Goal: Find specific page/section: Find specific page/section

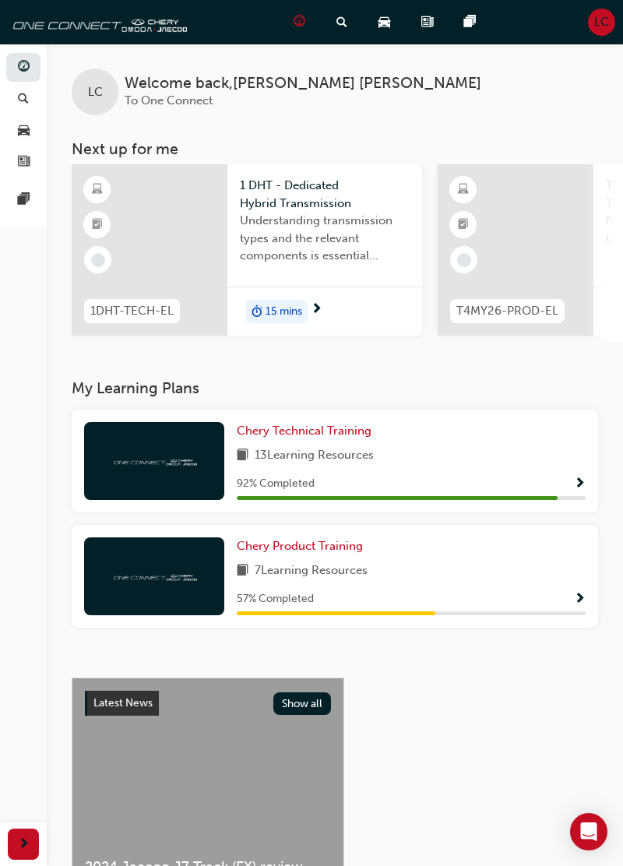
click at [23, 196] on span "pages-icon" at bounding box center [24, 200] width 12 height 14
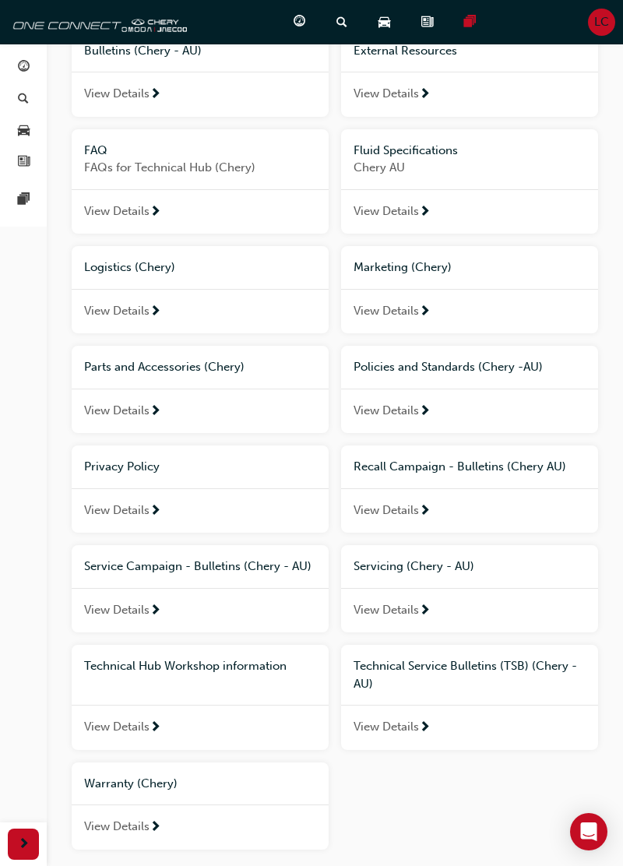
scroll to position [243, 0]
click at [145, 727] on span "View Details" at bounding box center [116, 727] width 65 height 18
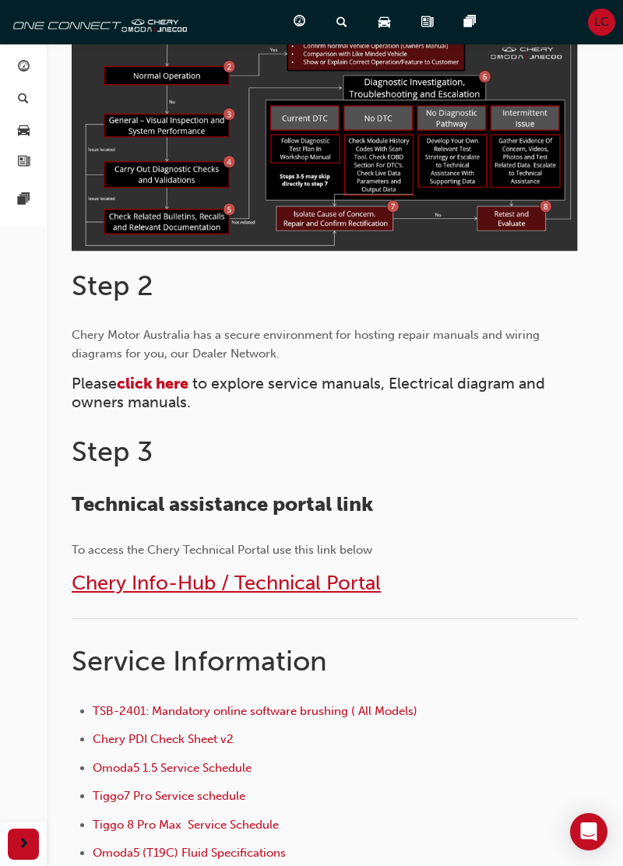
click at [322, 573] on span "Chery Info-Hub / Technical Portal" at bounding box center [226, 583] width 309 height 24
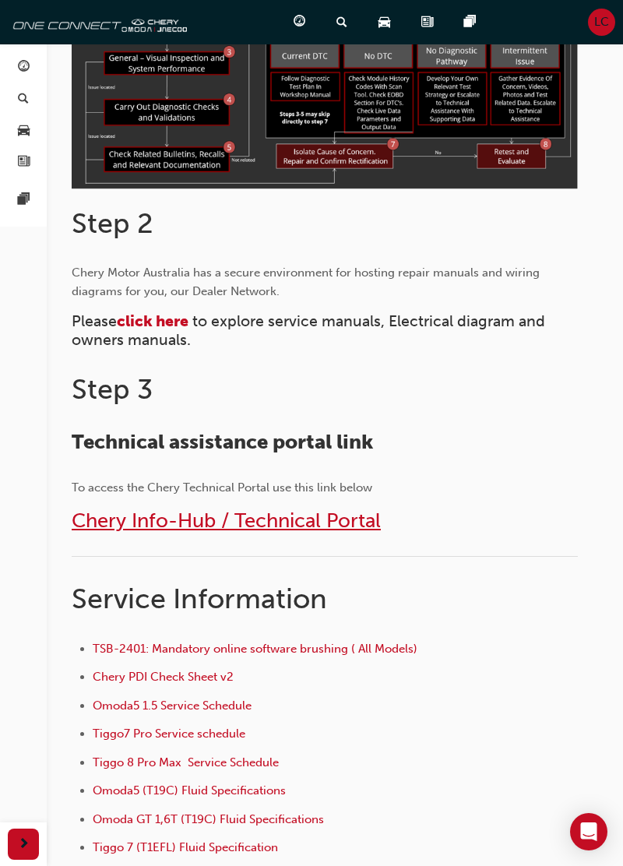
scroll to position [572, 0]
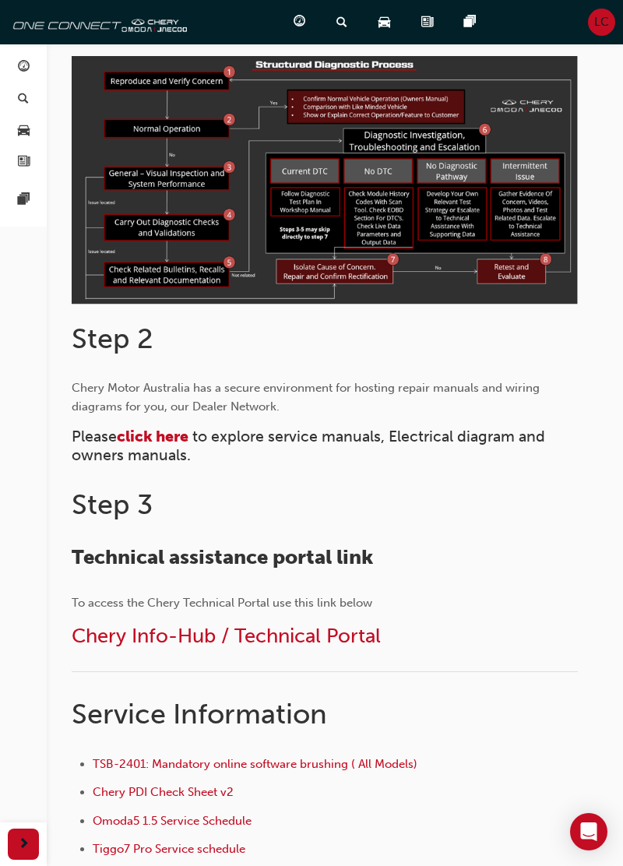
scroll to position [452, 0]
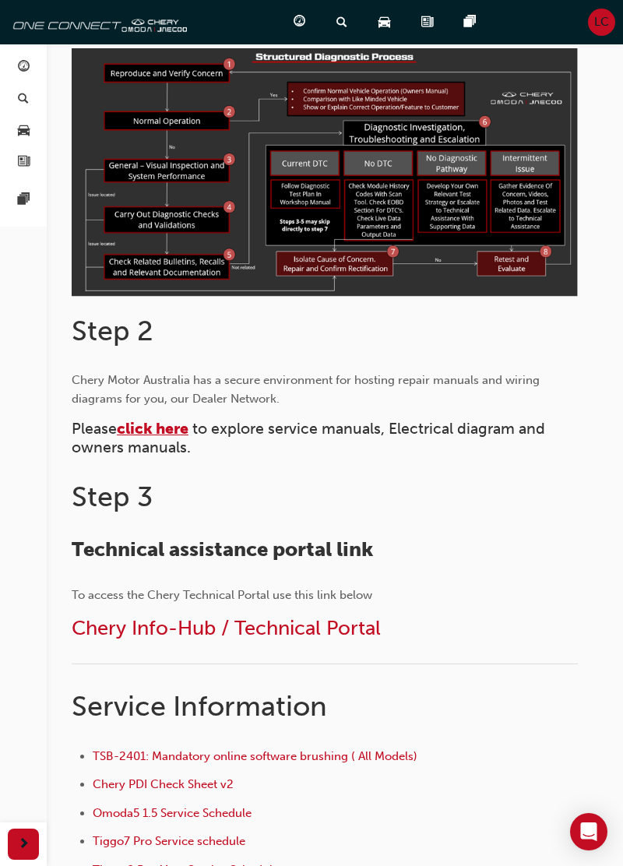
click at [162, 423] on span "click here" at bounding box center [153, 429] width 72 height 18
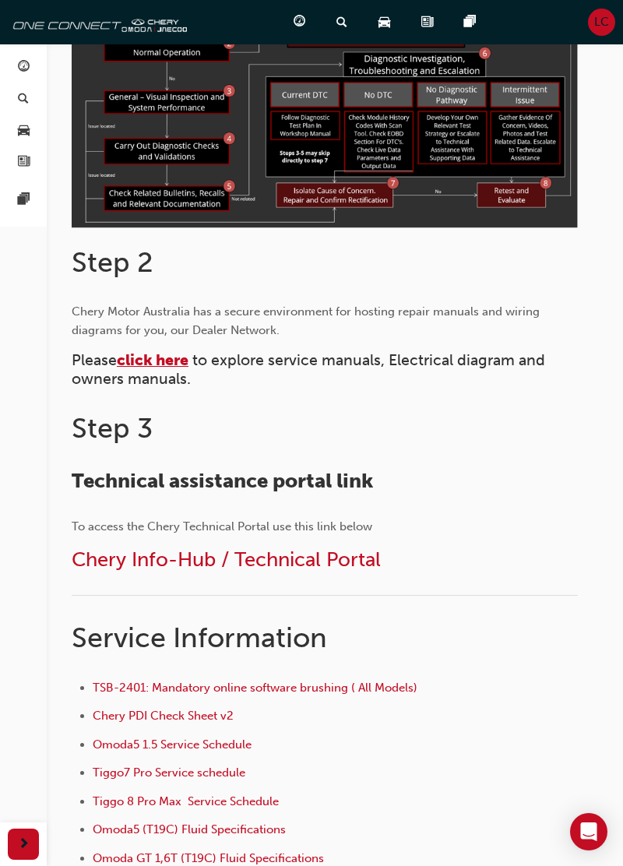
scroll to position [527, 0]
